Goal: Download file/media

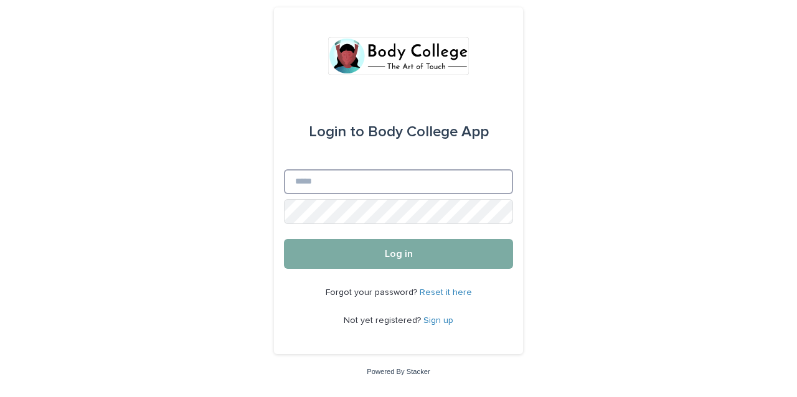
type input "**********"
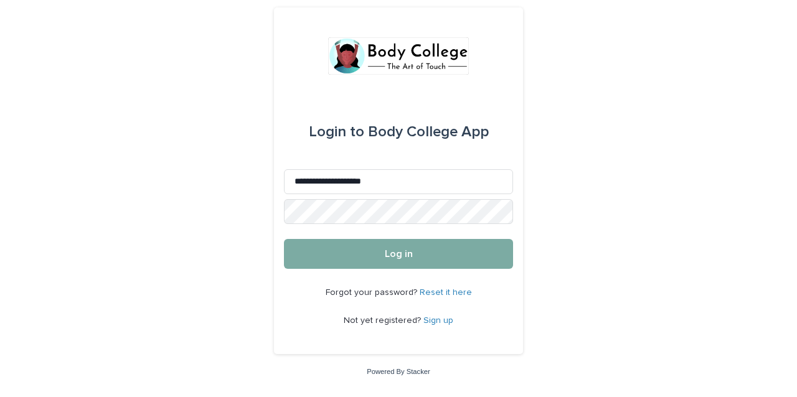
click at [361, 268] on button "Log in" at bounding box center [398, 254] width 229 height 30
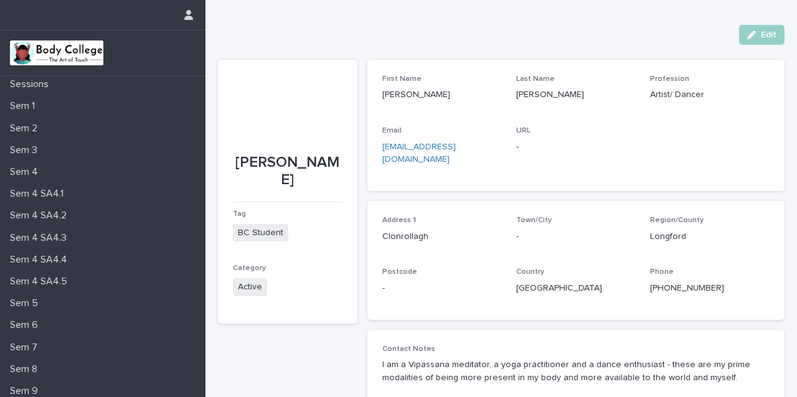
scroll to position [160, 0]
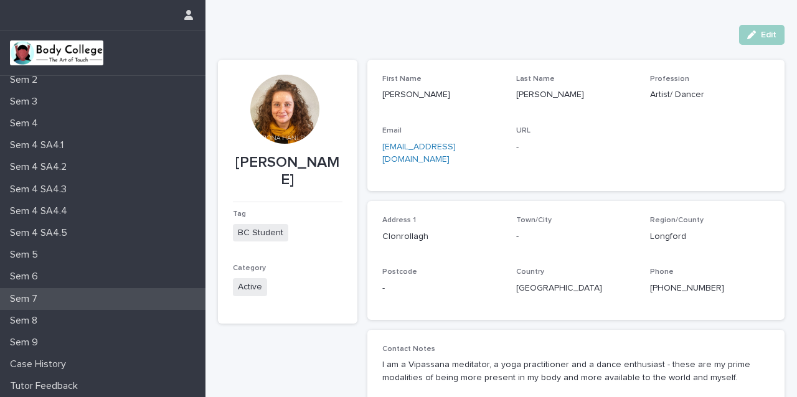
click at [92, 289] on div "Sem 7" at bounding box center [103, 299] width 206 height 22
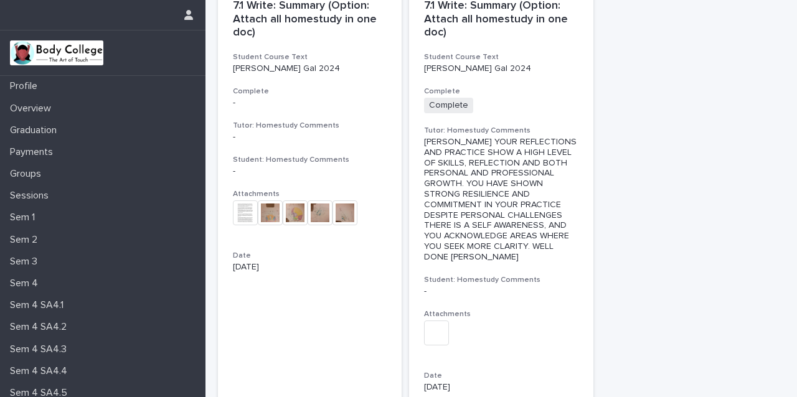
scroll to position [73, 0]
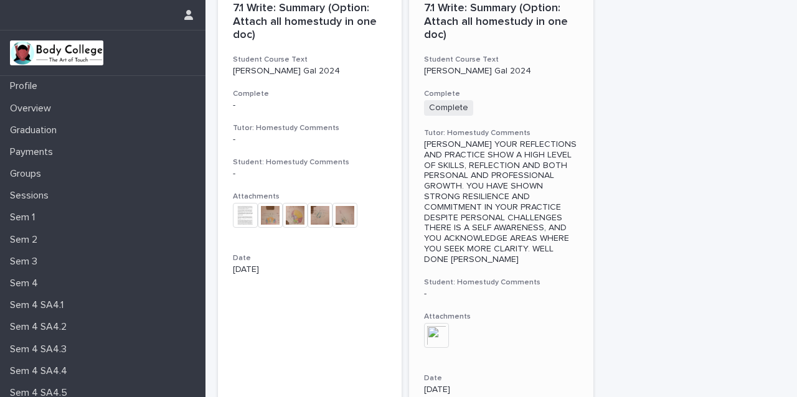
click at [445, 336] on img at bounding box center [436, 335] width 25 height 25
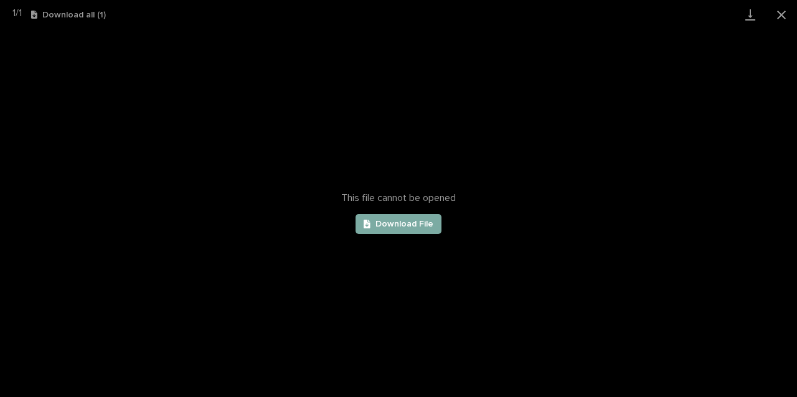
click at [430, 224] on span "Download File" at bounding box center [405, 224] width 58 height 9
